Goal: Task Accomplishment & Management: Manage account settings

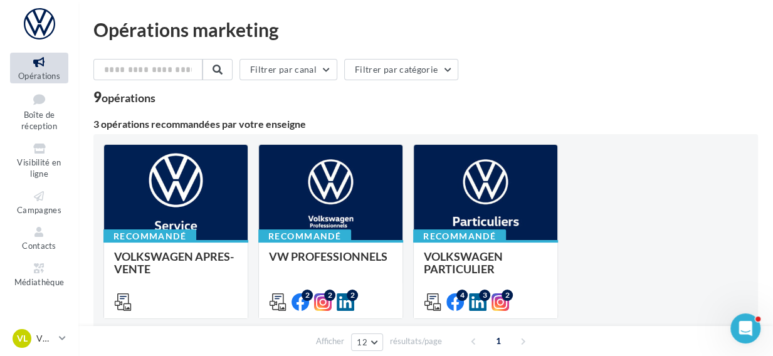
click at [167, 301] on div at bounding box center [176, 300] width 124 height 15
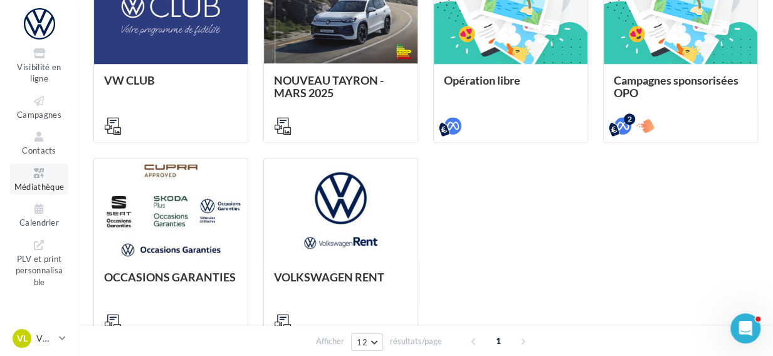
scroll to position [101, 0]
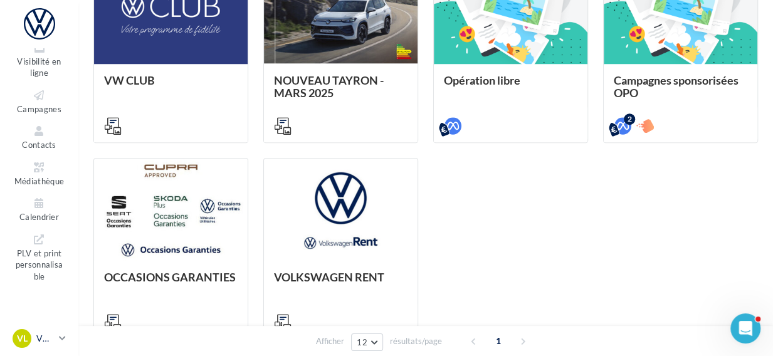
click at [63, 338] on icon at bounding box center [62, 338] width 7 height 11
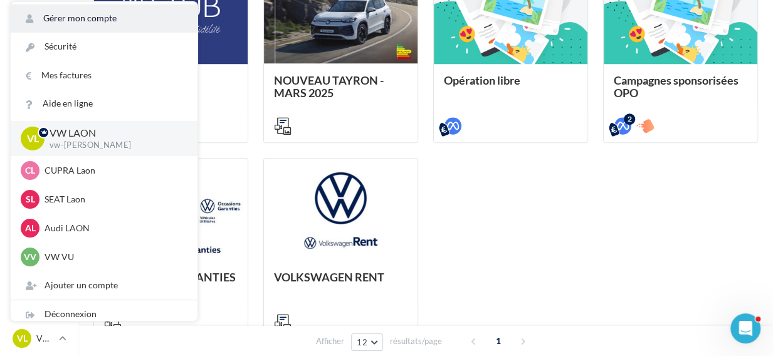
click at [75, 22] on link "Gérer mon compte" at bounding box center [104, 18] width 187 height 28
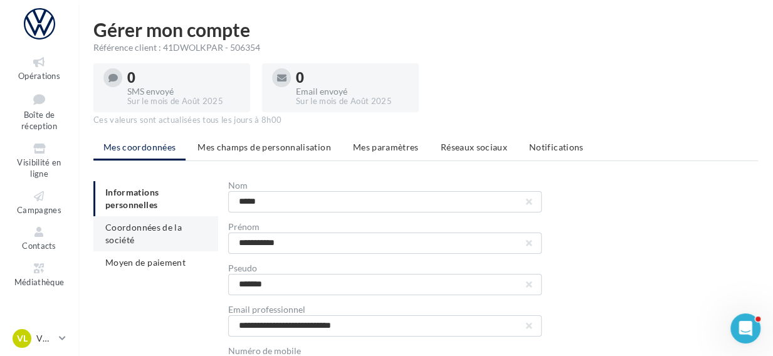
click at [154, 240] on li "Coordonnées de la société" at bounding box center [155, 233] width 125 height 35
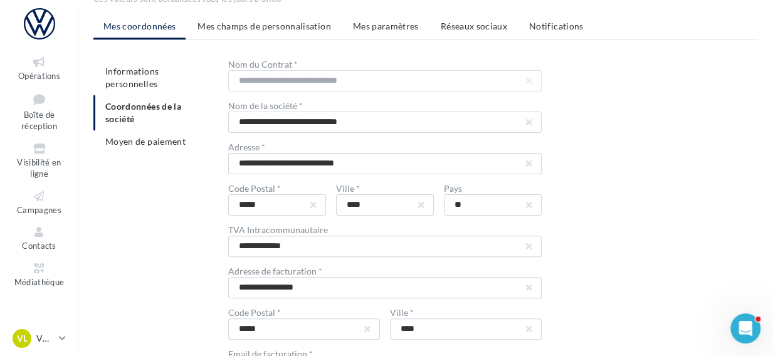
scroll to position [120, 0]
click at [253, 26] on span "Mes champs de personnalisation" at bounding box center [265, 26] width 134 height 11
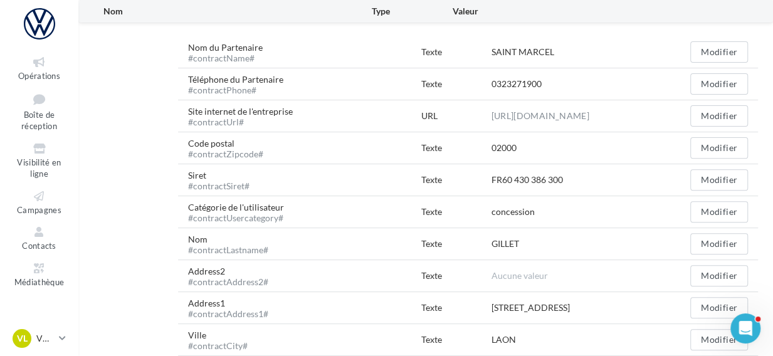
scroll to position [198, 0]
click at [715, 243] on button "Modifier" at bounding box center [719, 244] width 58 height 21
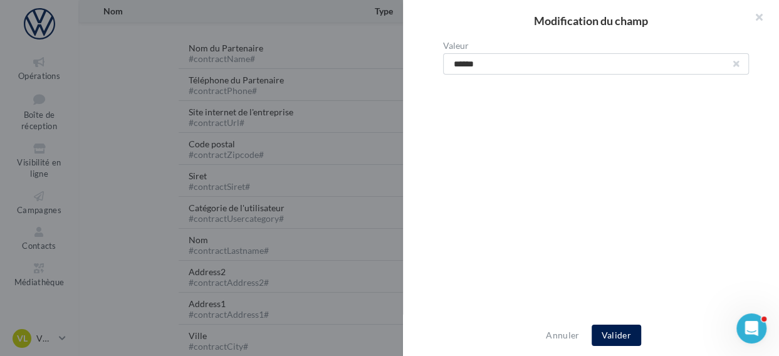
click at [734, 66] on button "button" at bounding box center [736, 63] width 5 height 5
type input "*****"
click at [613, 337] on button "Valider" at bounding box center [617, 335] width 50 height 21
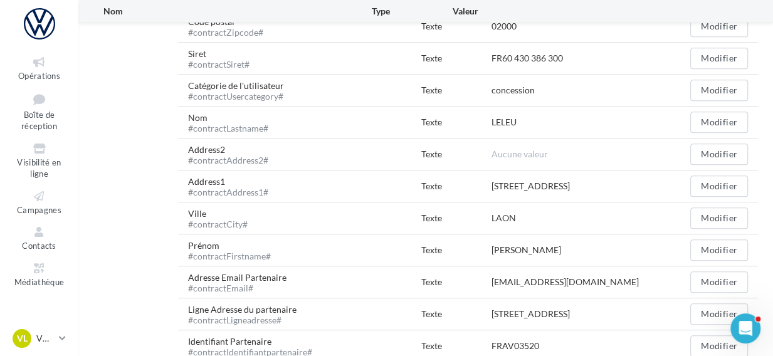
scroll to position [321, 0]
click at [724, 254] on button "Modifier" at bounding box center [719, 249] width 58 height 21
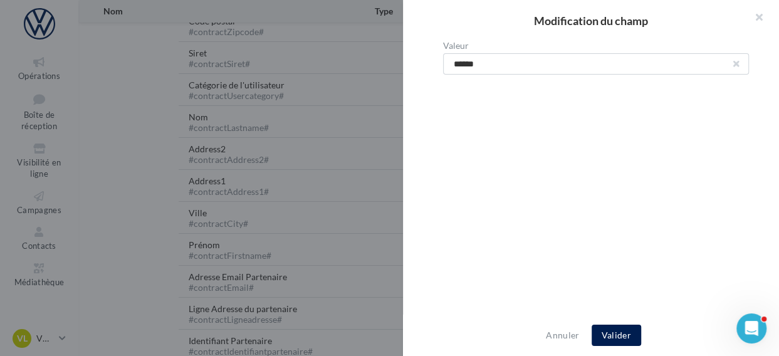
click at [734, 63] on button "button" at bounding box center [736, 63] width 5 height 5
type input "**********"
click at [607, 332] on button "Valider" at bounding box center [617, 335] width 50 height 21
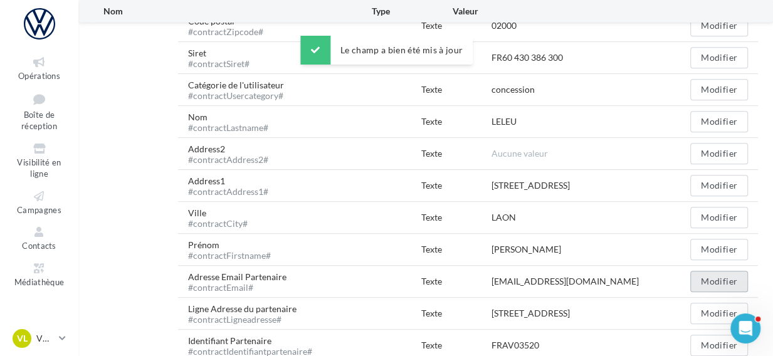
click at [709, 286] on button "Modifier" at bounding box center [719, 281] width 58 height 21
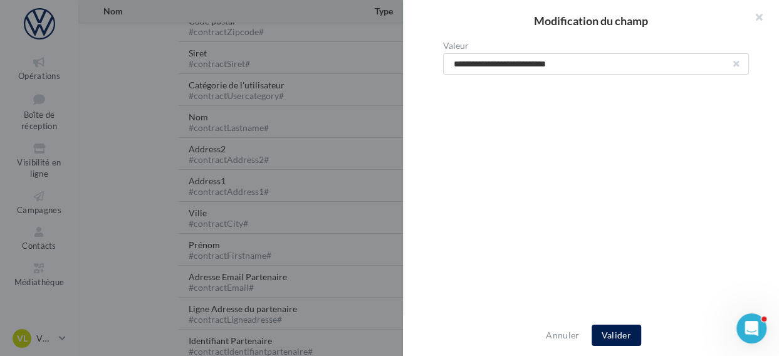
click at [734, 66] on button "button" at bounding box center [736, 63] width 5 height 5
type input "**********"
click at [611, 334] on button "Valider" at bounding box center [617, 335] width 50 height 21
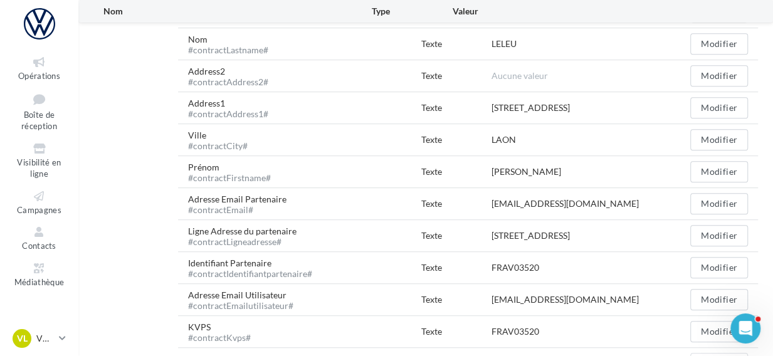
scroll to position [420, 0]
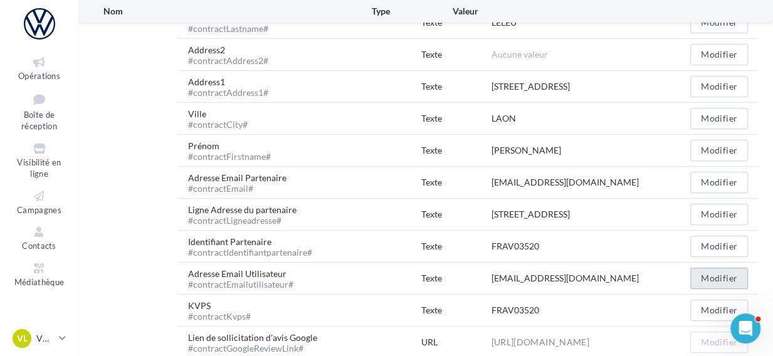
click at [715, 278] on button "Modifier" at bounding box center [719, 278] width 58 height 21
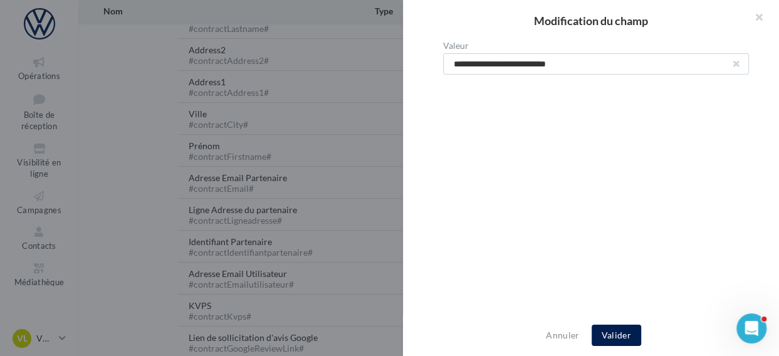
click at [734, 65] on button "button" at bounding box center [736, 63] width 5 height 5
type input "**********"
click at [605, 340] on button "Valider" at bounding box center [617, 335] width 50 height 21
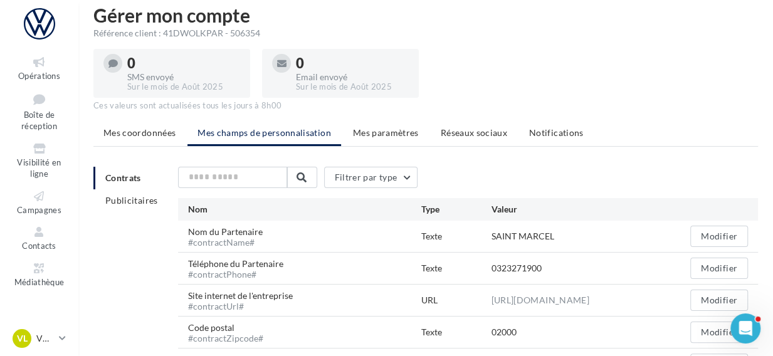
scroll to position [0, 0]
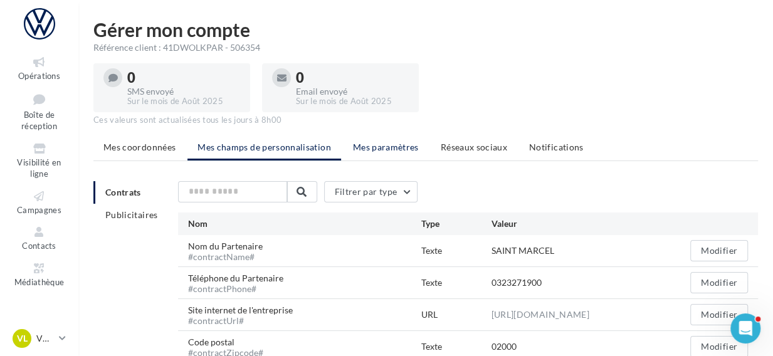
click at [388, 148] on span "Mes paramètres" at bounding box center [386, 147] width 66 height 11
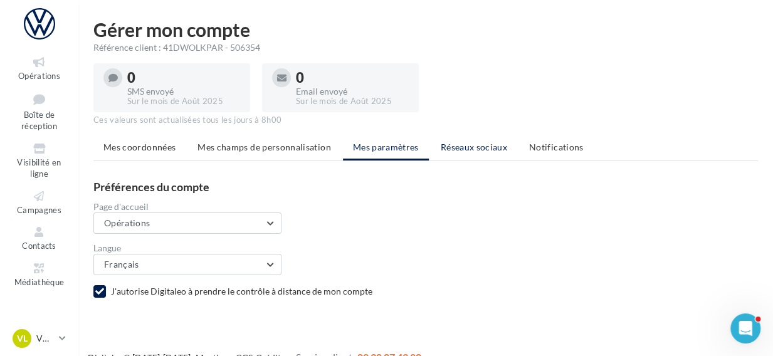
click at [495, 148] on span "Réseaux sociaux" at bounding box center [474, 147] width 66 height 11
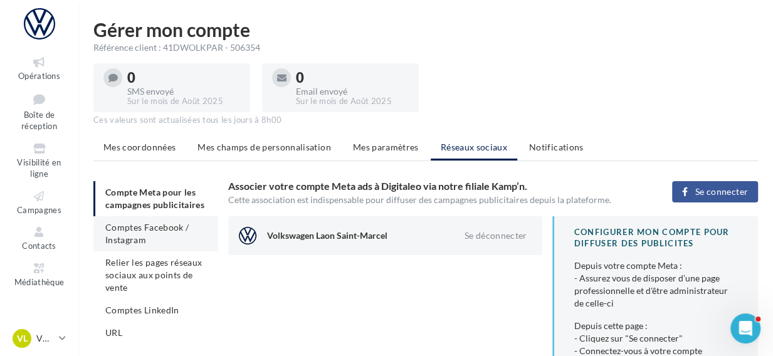
click at [124, 241] on span "Comptes Facebook / Instagram" at bounding box center [146, 233] width 83 height 23
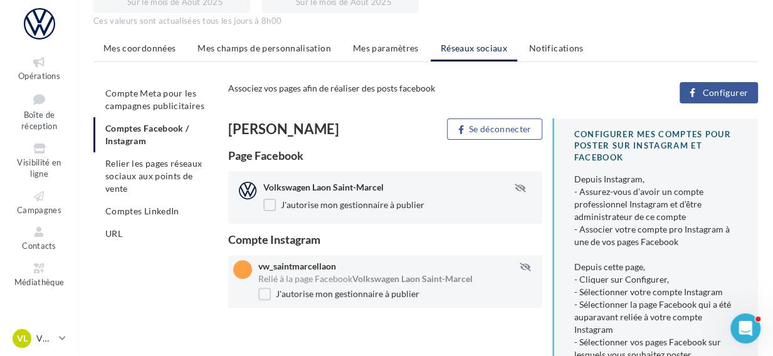
scroll to position [103, 0]
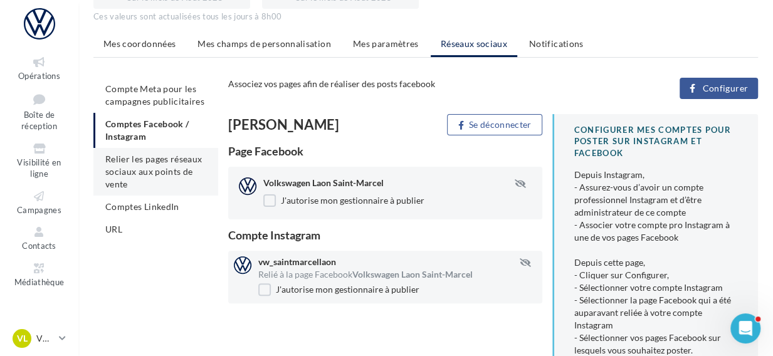
click at [149, 177] on li "Relier les pages réseaux sociaux aux points de vente" at bounding box center [155, 172] width 125 height 48
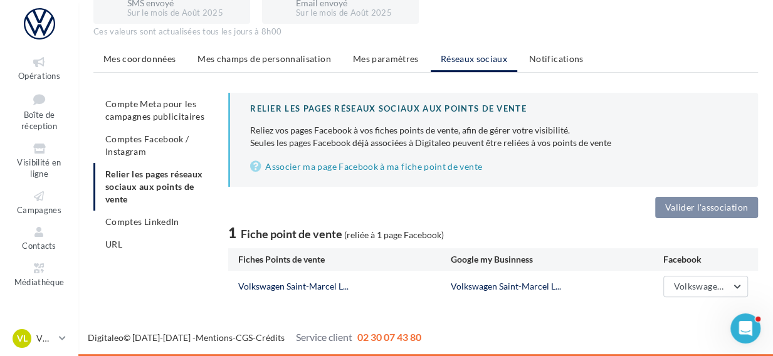
scroll to position [88, 0]
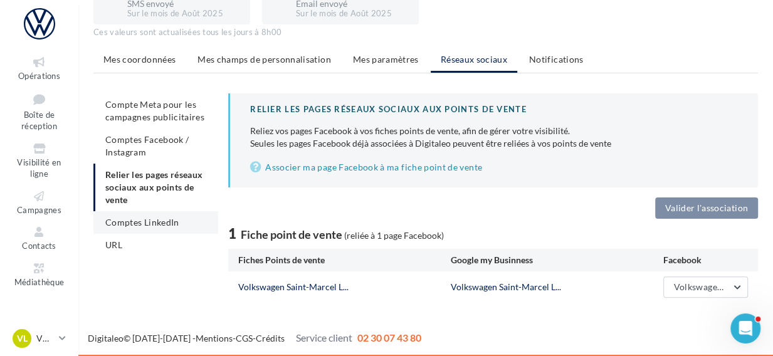
click at [157, 221] on span "Comptes LinkedIn" at bounding box center [142, 222] width 74 height 11
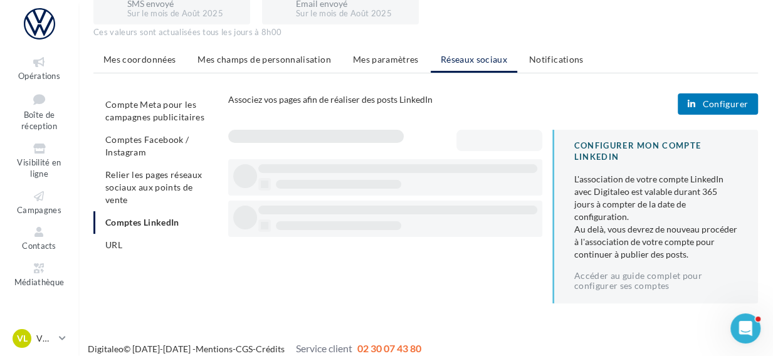
scroll to position [86, 0]
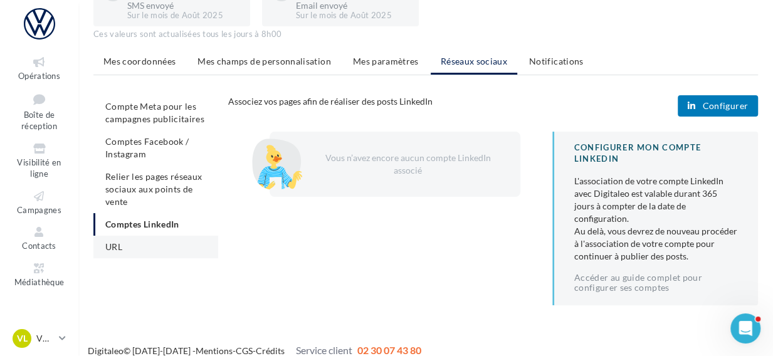
click at [122, 246] on span "URL" at bounding box center [113, 246] width 17 height 11
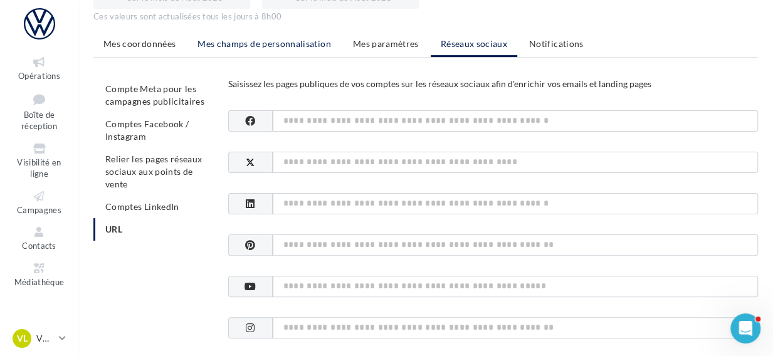
click at [304, 45] on span "Mes champs de personnalisation" at bounding box center [265, 43] width 134 height 11
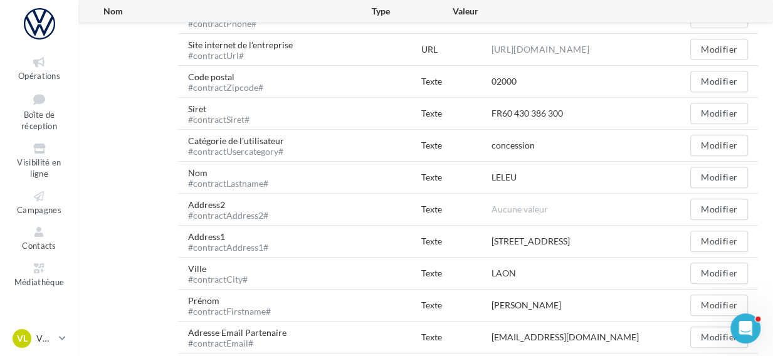
scroll to position [282, 0]
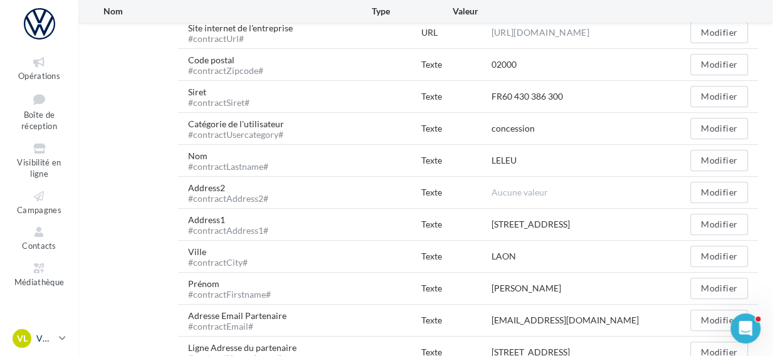
click at [63, 340] on icon at bounding box center [62, 338] width 7 height 11
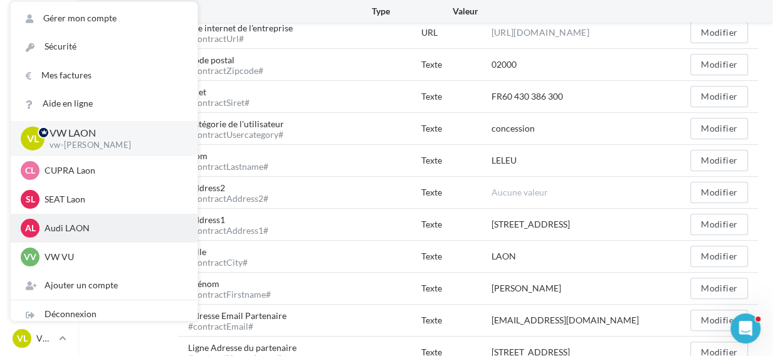
click at [87, 224] on p "Audi LAON" at bounding box center [114, 228] width 138 height 13
